Goal: Information Seeking & Learning: Understand process/instructions

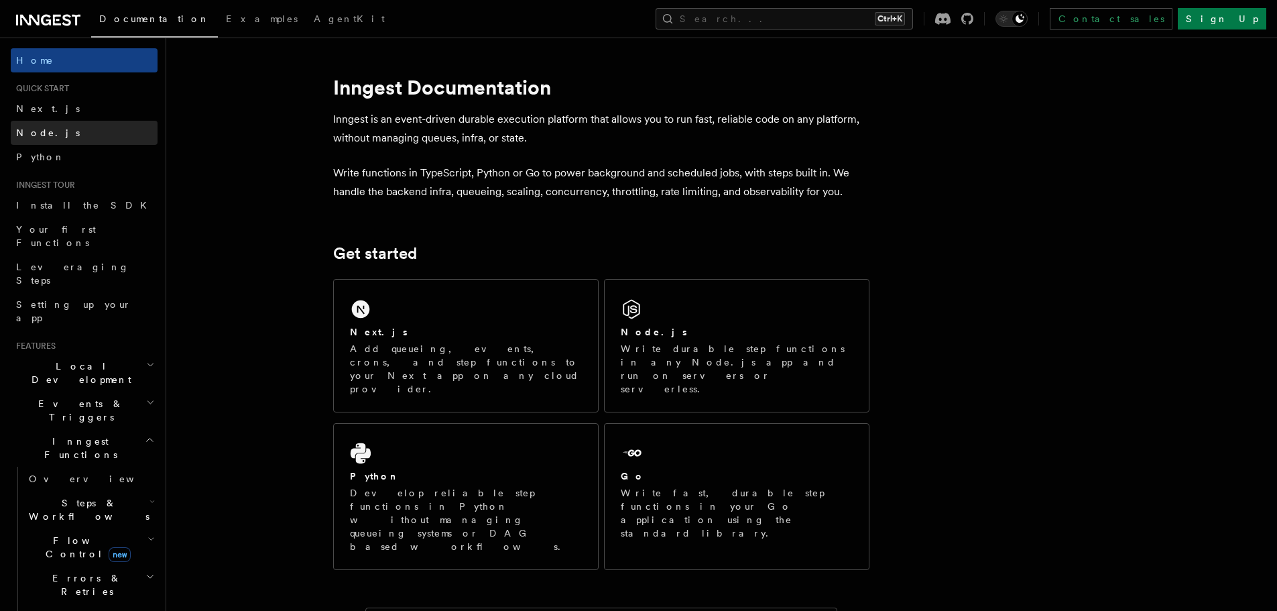
click at [59, 136] on link "Node.js" at bounding box center [84, 133] width 147 height 24
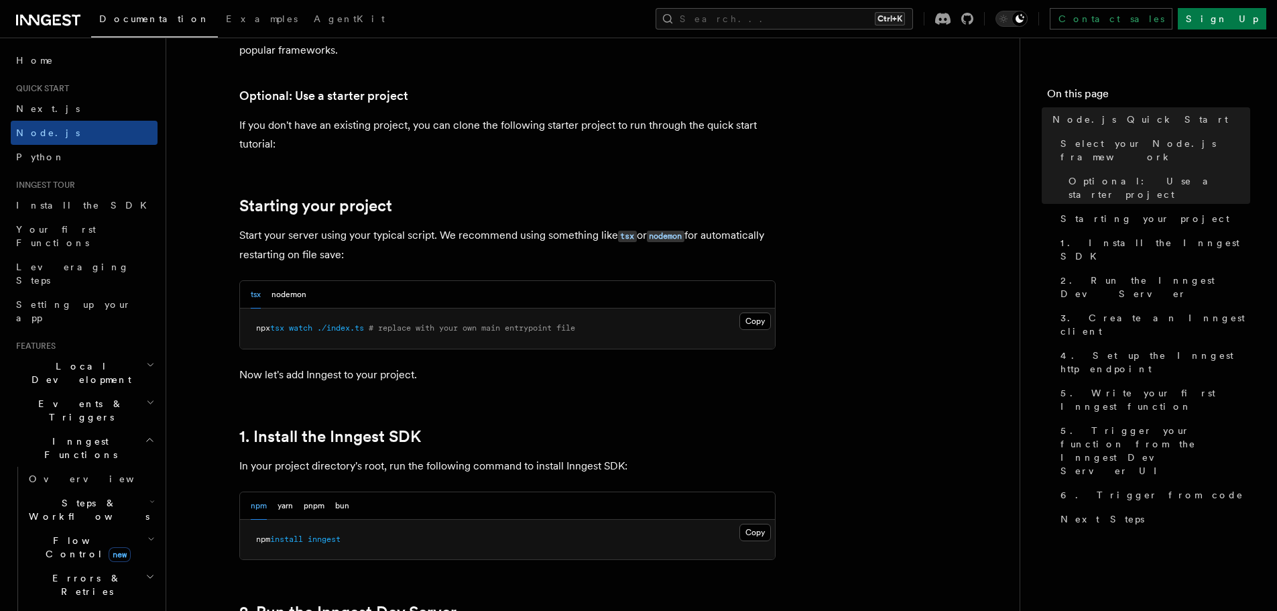
scroll to position [536, 0]
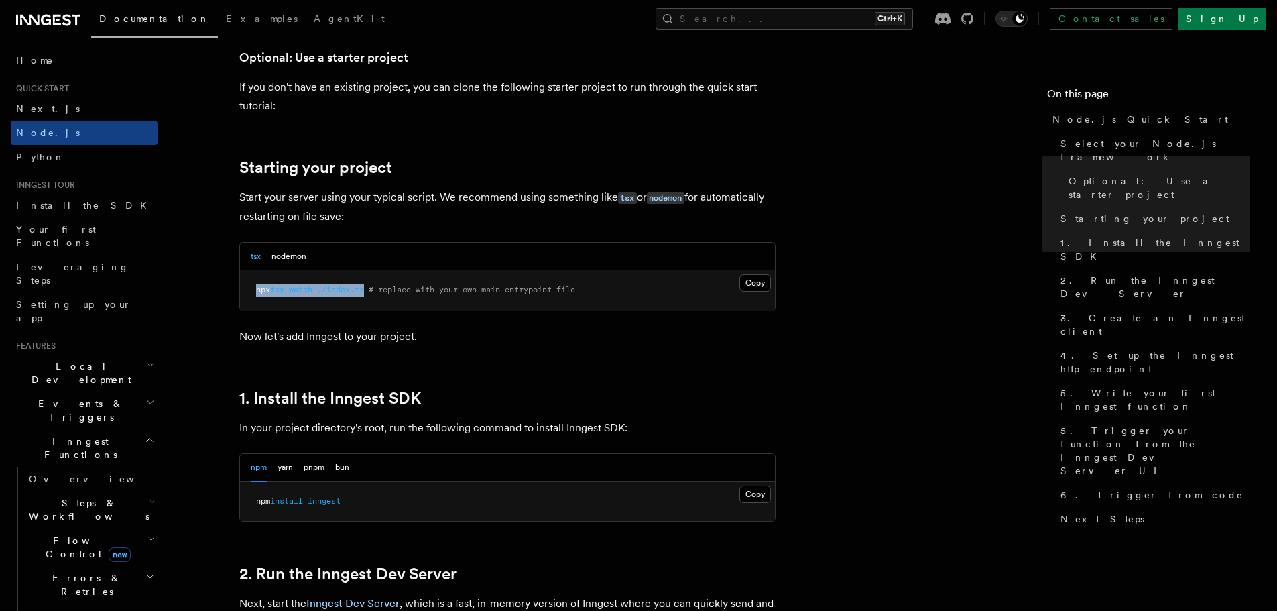
drag, startPoint x: 371, startPoint y: 291, endPoint x: 235, endPoint y: 291, distance: 136.1
click at [295, 255] on button "nodemon" at bounding box center [289, 256] width 35 height 27
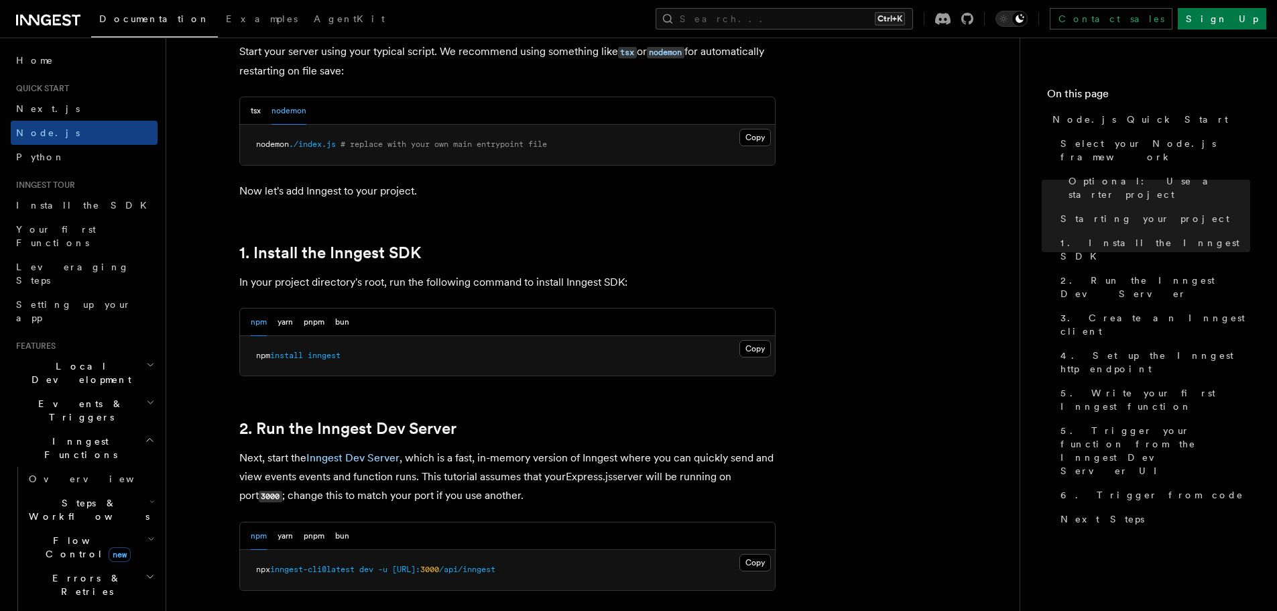
scroll to position [671, 0]
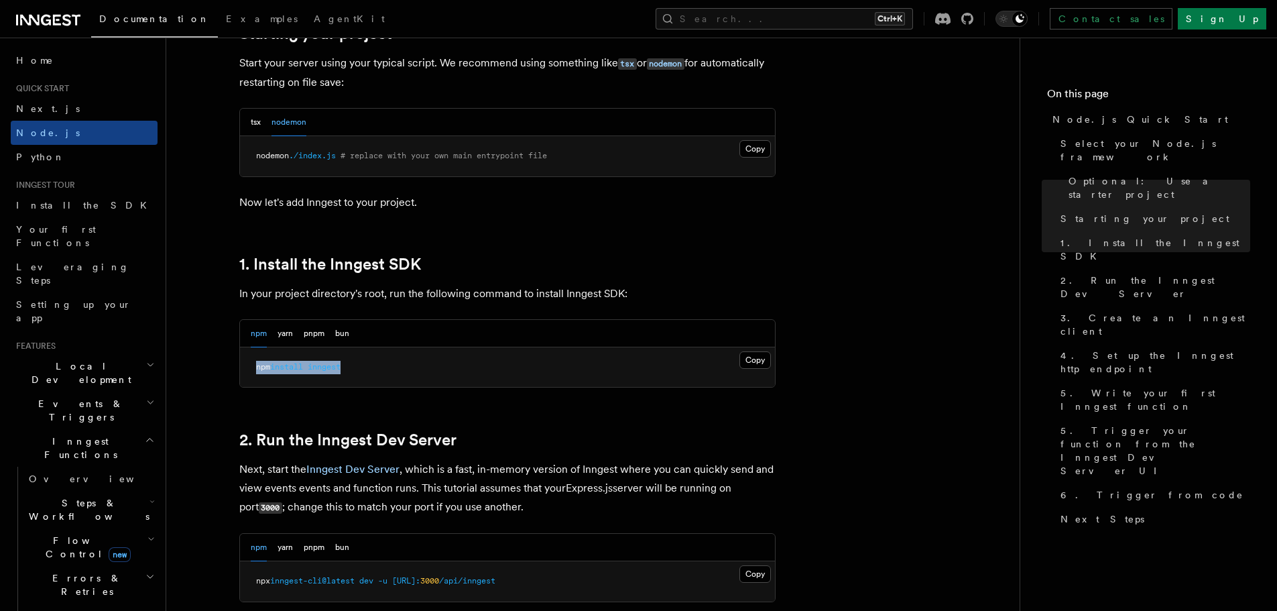
drag, startPoint x: 305, startPoint y: 368, endPoint x: 239, endPoint y: 364, distance: 65.8
click at [240, 364] on pre "npm install inngest" at bounding box center [507, 367] width 535 height 40
copy span "npm install inngest"
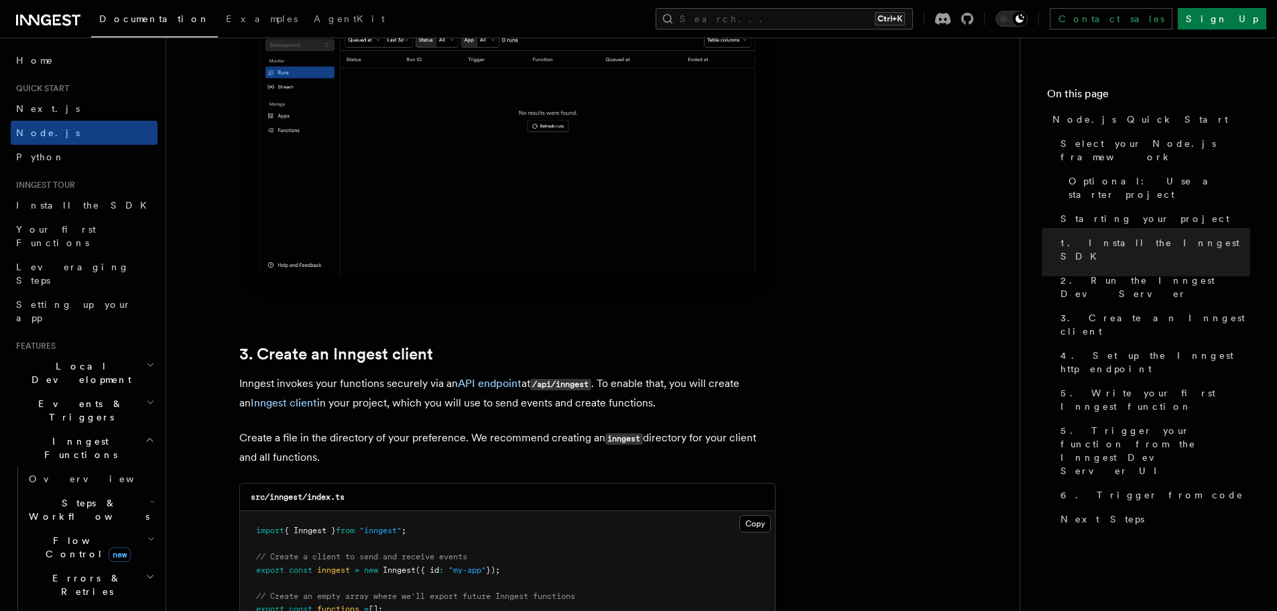
scroll to position [1475, 0]
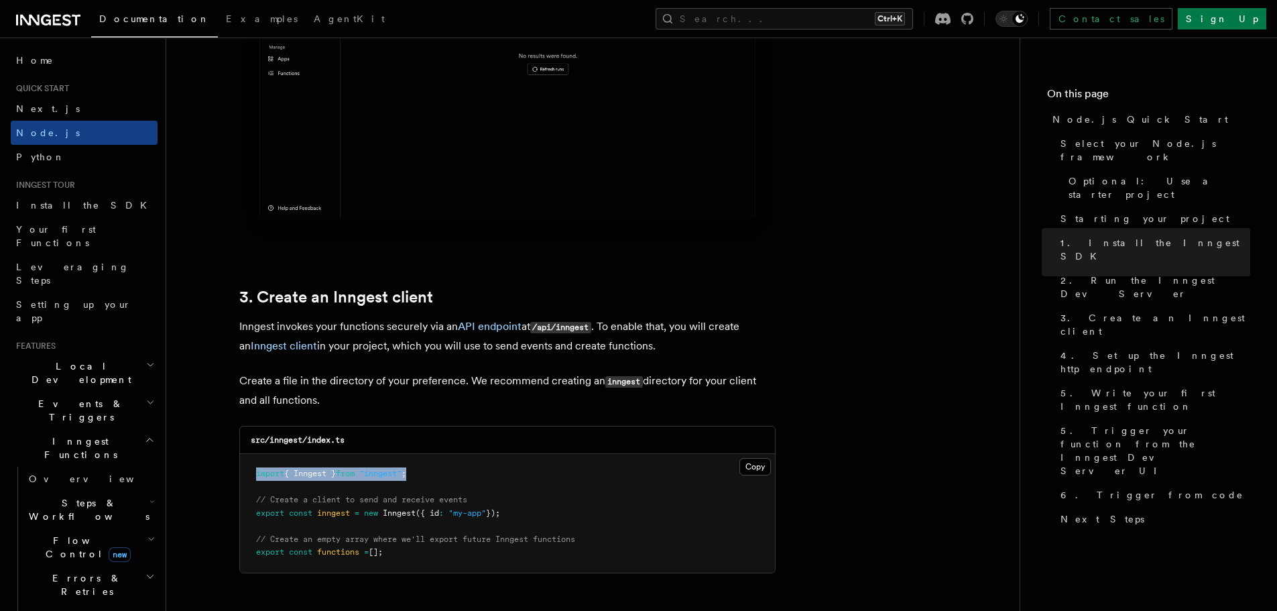
drag, startPoint x: 440, startPoint y: 473, endPoint x: 234, endPoint y: 475, distance: 205.9
copy span "import { Inngest } from "inngest" ;"
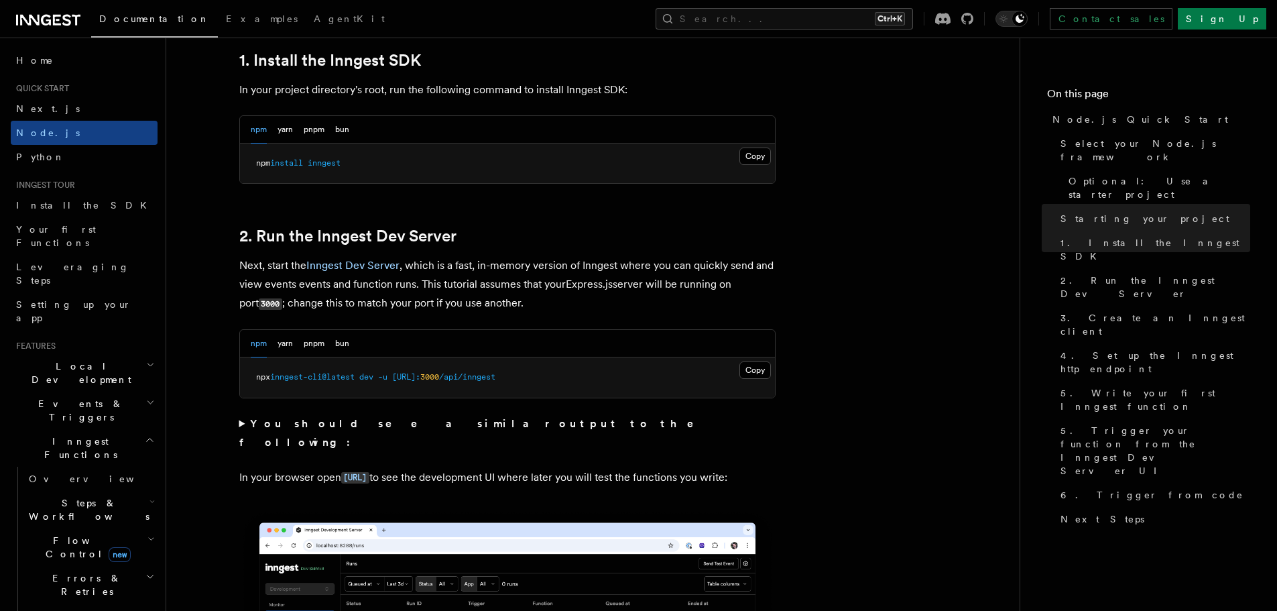
scroll to position [872, 0]
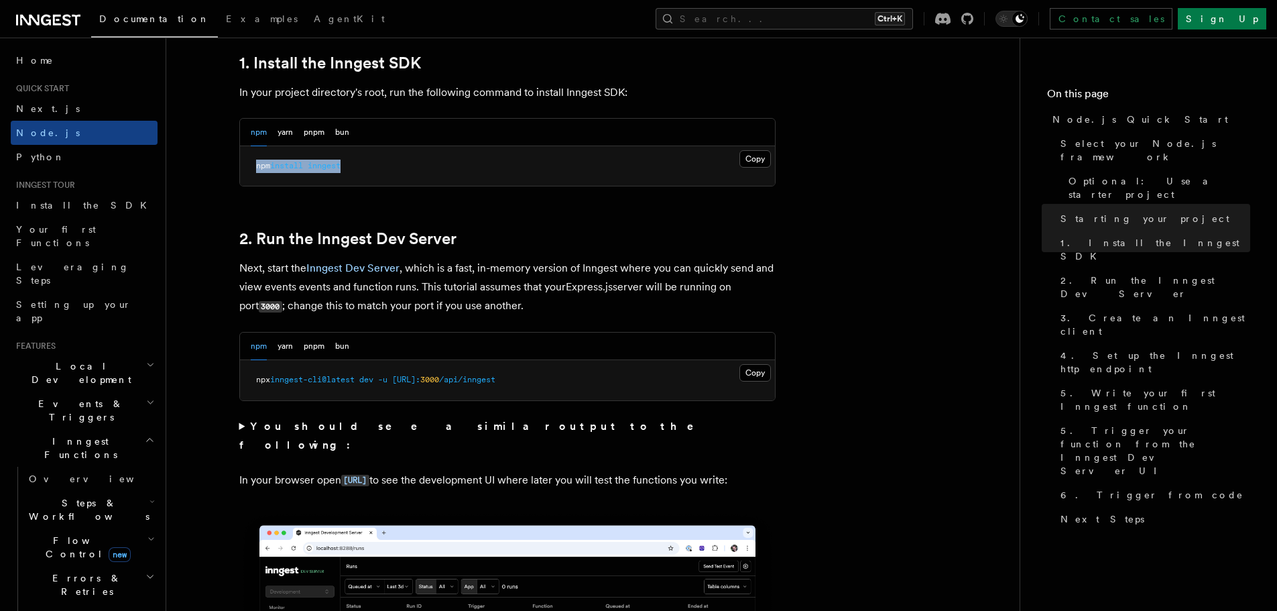
drag, startPoint x: 386, startPoint y: 167, endPoint x: 230, endPoint y: 174, distance: 156.4
copy span "npm install inngest"
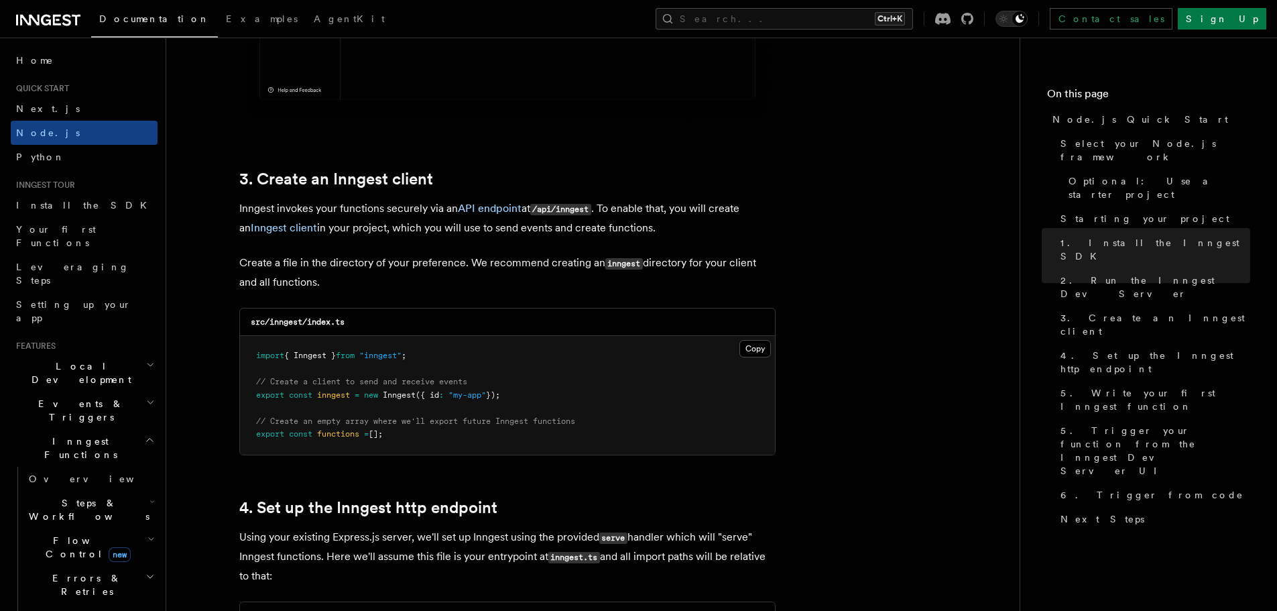
scroll to position [1609, 0]
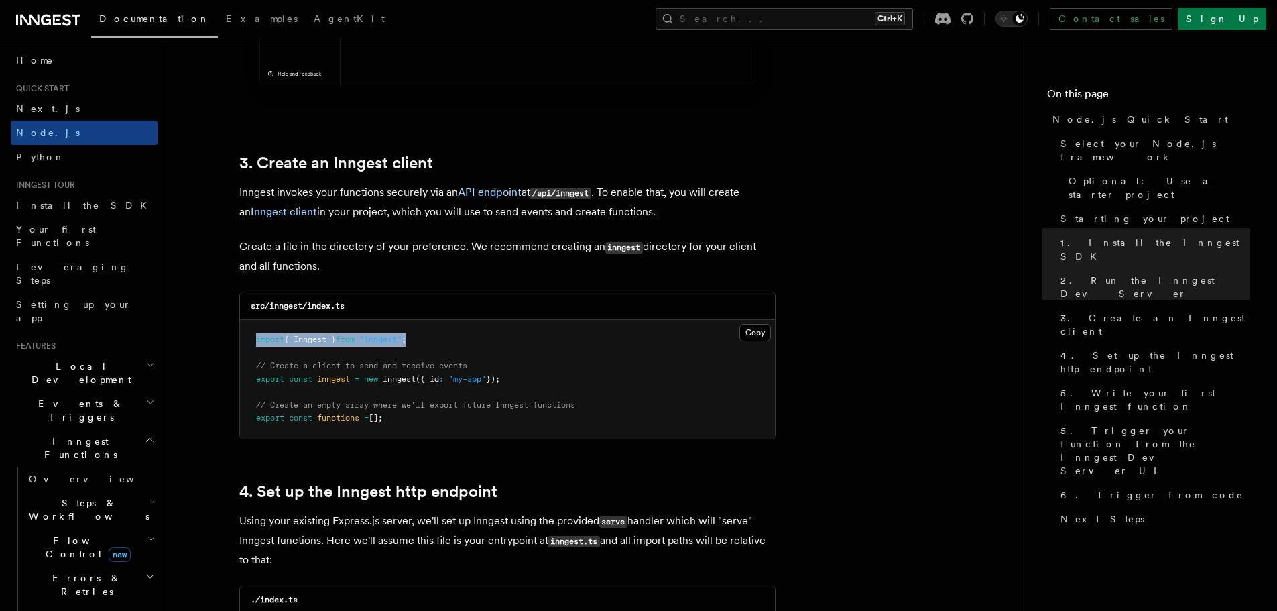
drag, startPoint x: 440, startPoint y: 338, endPoint x: 253, endPoint y: 333, distance: 187.1
click at [253, 334] on pre "import { Inngest } from "inngest" ; // Create a client to send and receive even…" at bounding box center [507, 379] width 535 height 119
copy span "import { Inngest } from "inngest" ;"
drag, startPoint x: 559, startPoint y: 378, endPoint x: 235, endPoint y: 378, distance: 323.2
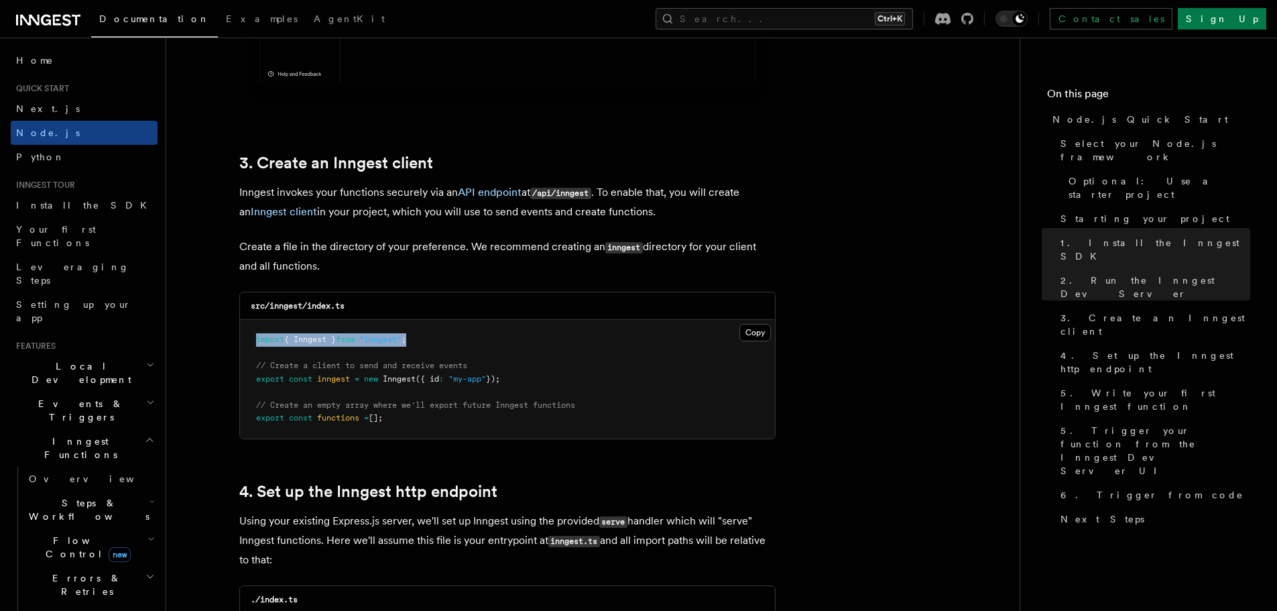
copy span "export const inngest = new Inngest ({ id : "my-app" });"
drag, startPoint x: 422, startPoint y: 424, endPoint x: 232, endPoint y: 422, distance: 190.4
copy span "export const functions = [];"
click at [424, 417] on pre "import { Inngest } from "inngest" ; // Create a client to send and receive even…" at bounding box center [507, 379] width 535 height 119
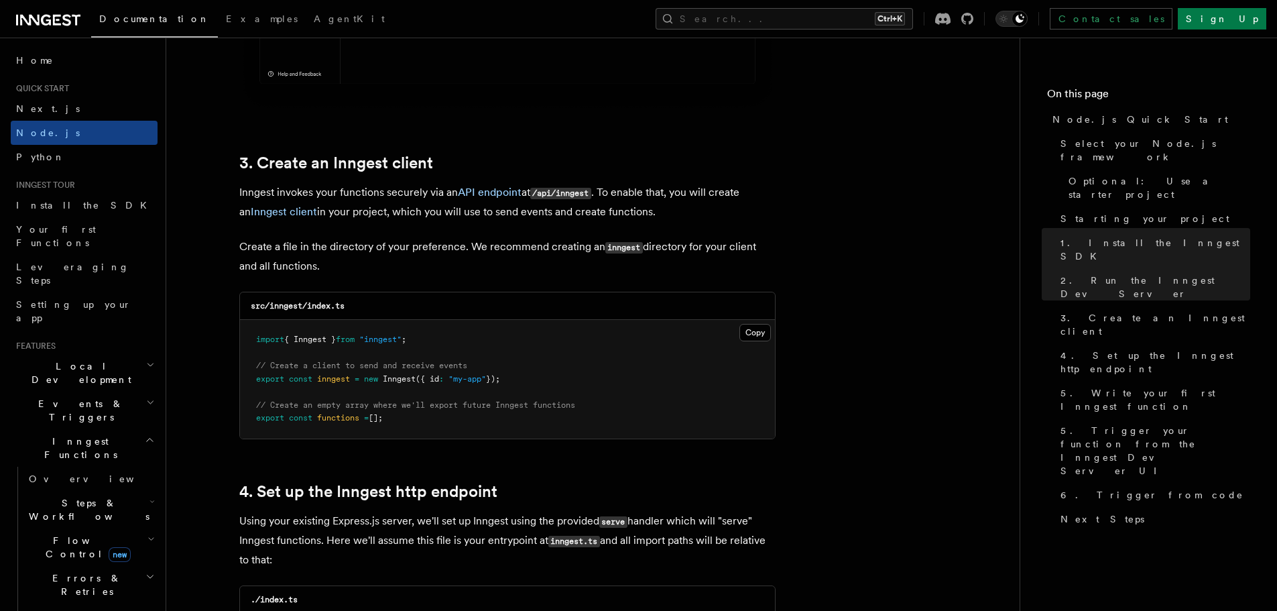
drag, startPoint x: 418, startPoint y: 420, endPoint x: 249, endPoint y: 333, distance: 190.4
click at [249, 333] on pre "import { Inngest } from "inngest" ; // Create a client to send and receive even…" at bounding box center [507, 379] width 535 height 119
copy code "import { Inngest } from "inngest" ; // Create a client to send and receive even…"
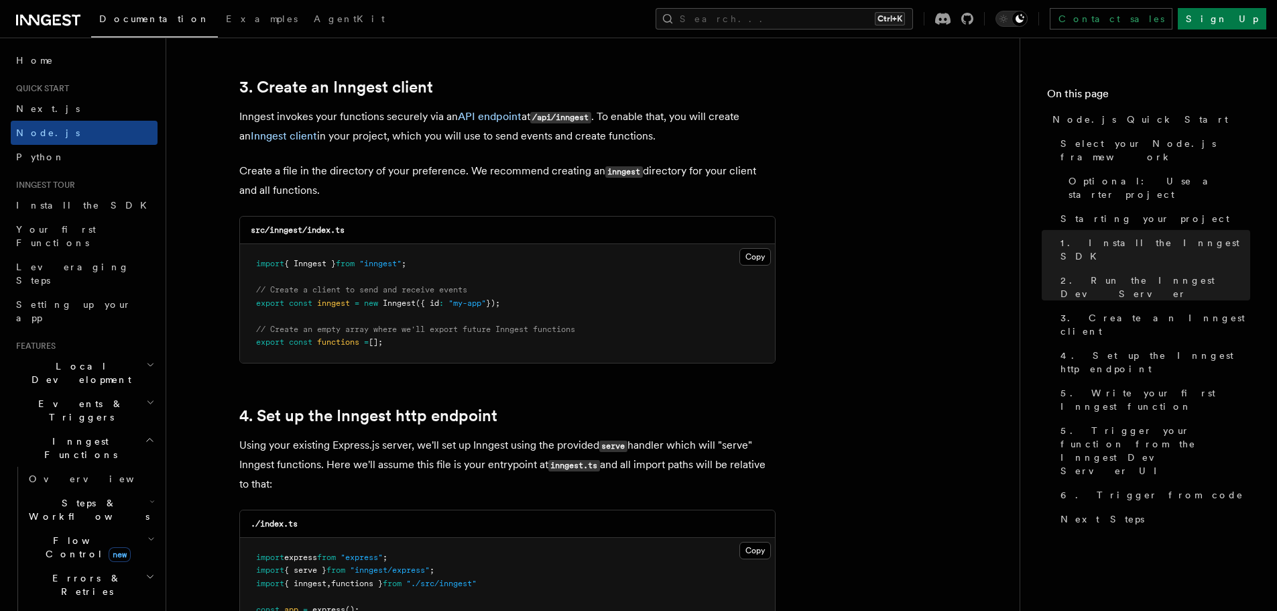
scroll to position [1945, 0]
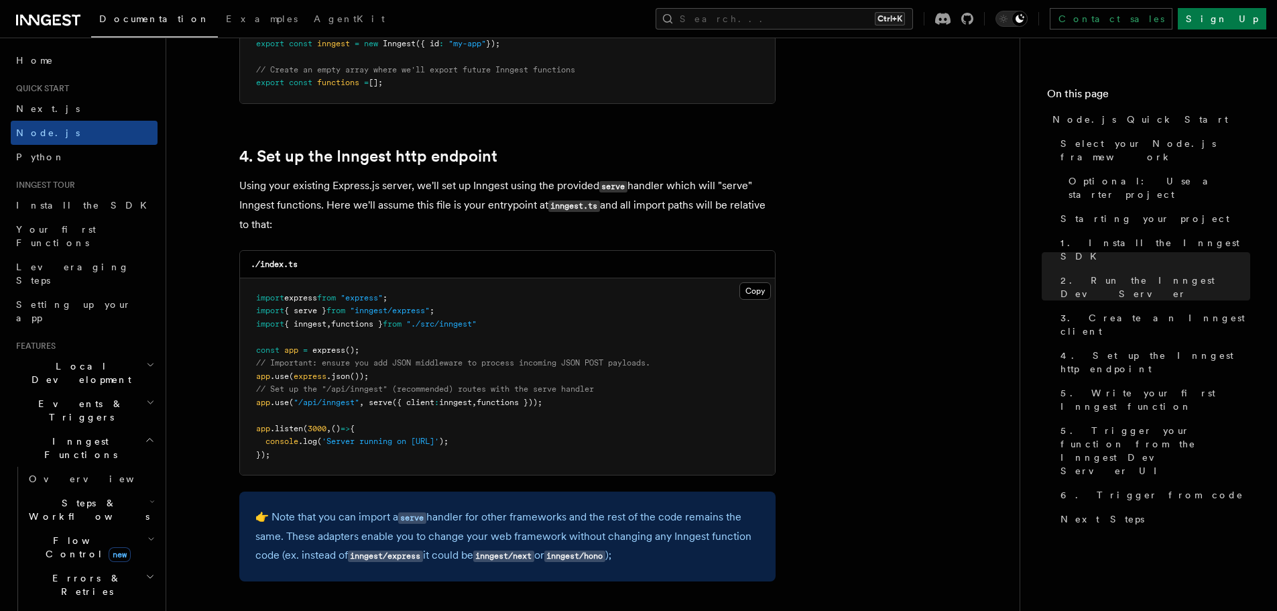
click at [569, 410] on pre "import express from "express" ; import { serve } from "inngest/express" ; impor…" at bounding box center [507, 376] width 535 height 197
drag, startPoint x: 579, startPoint y: 402, endPoint x: 242, endPoint y: 404, distance: 337.3
click at [242, 404] on pre "import express from "express" ; import { serve } from "inngest/express" ; impor…" at bounding box center [507, 376] width 535 height 197
copy span "app .use ( "/api/inngest" , serve ({ client : inngest , functions }));"
drag, startPoint x: 509, startPoint y: 326, endPoint x: 225, endPoint y: 311, distance: 284.7
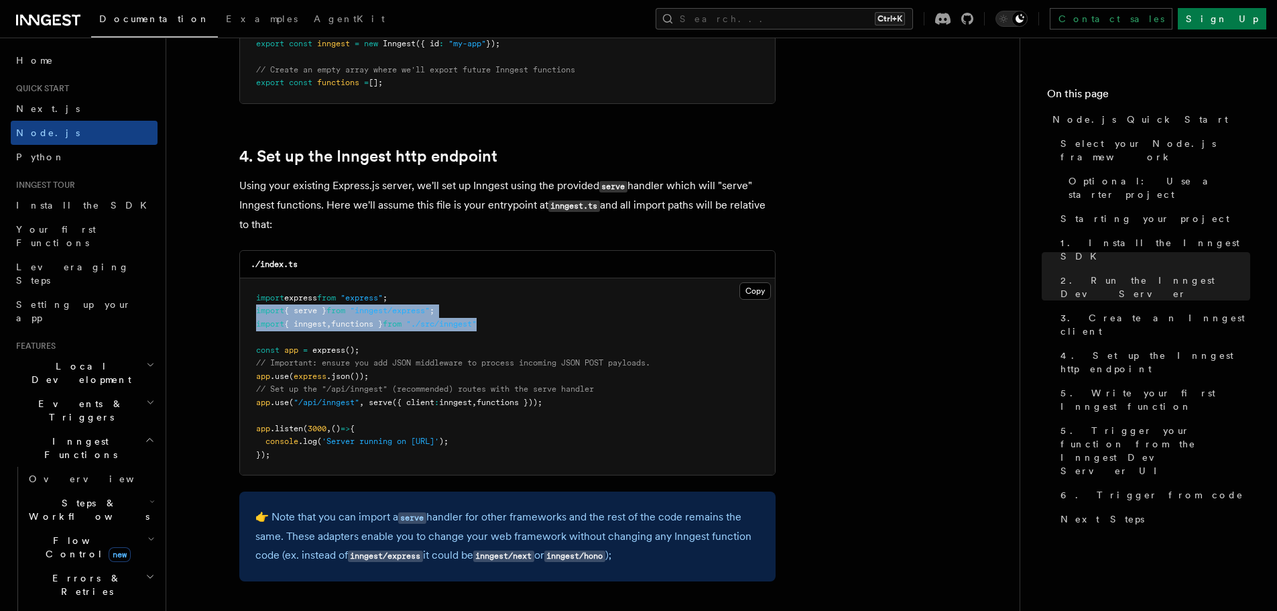
copy code "import { serve } from "inngest/express" ; import { inngest , functions } from "…"
